Goal: Task Accomplishment & Management: Use online tool/utility

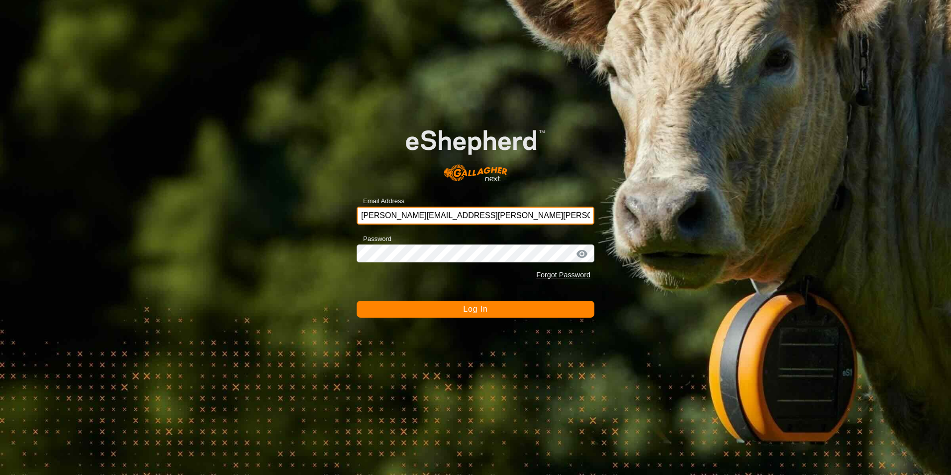
click at [439, 209] on input "[PERSON_NAME][EMAIL_ADDRESS][PERSON_NAME][PERSON_NAME][DOMAIN_NAME]" at bounding box center [476, 216] width 238 height 18
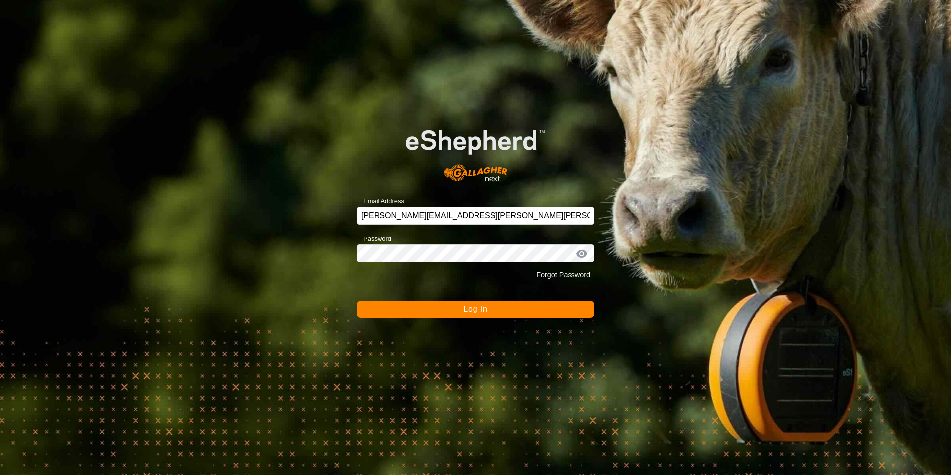
click at [574, 311] on button "Log In" at bounding box center [476, 309] width 238 height 17
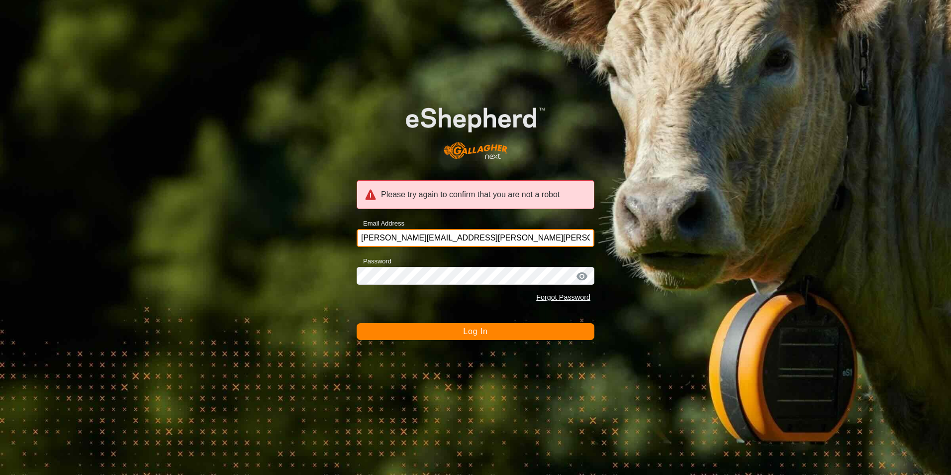
click at [465, 235] on input "[PERSON_NAME][EMAIL_ADDRESS][PERSON_NAME][PERSON_NAME][DOMAIN_NAME]" at bounding box center [476, 238] width 238 height 18
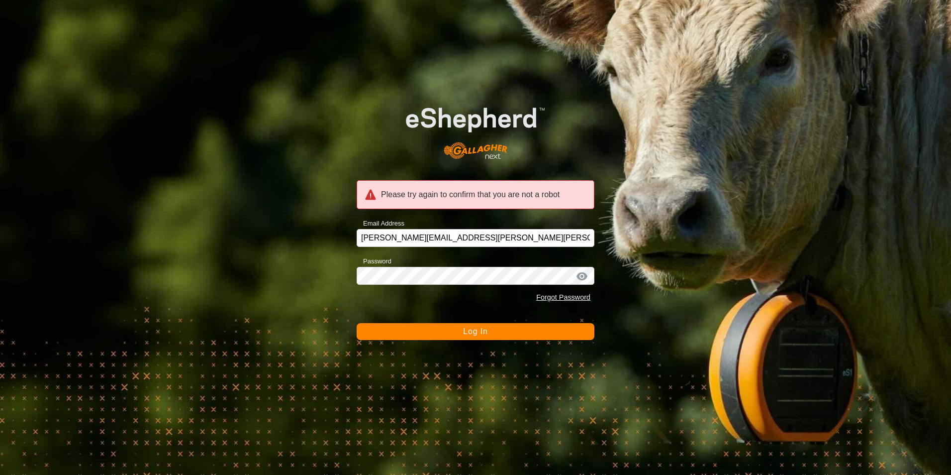
click at [703, 268] on div "Please try again to confirm that you are not a robot Email Address [PERSON_NAME…" at bounding box center [475, 237] width 951 height 475
click at [491, 333] on button "Log In" at bounding box center [476, 331] width 238 height 17
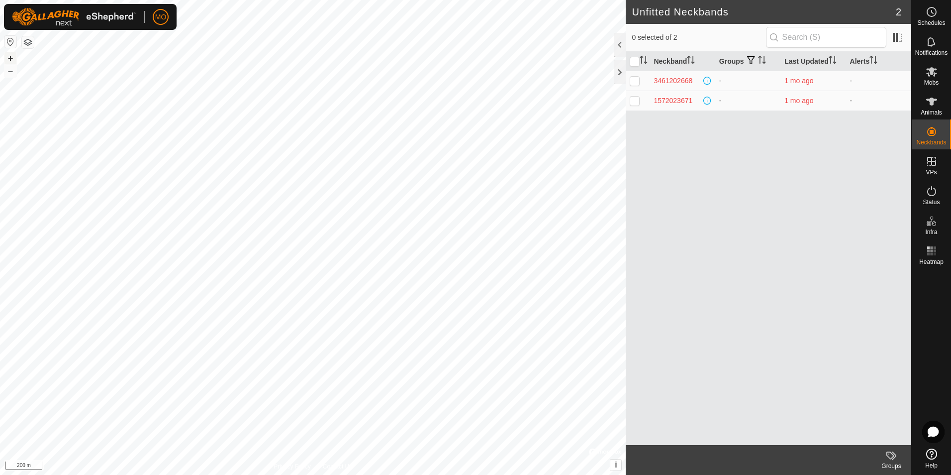
click at [10, 54] on button "+" at bounding box center [10, 58] width 12 height 12
